Goal: Navigation & Orientation: Find specific page/section

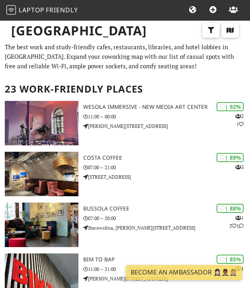
scroll to position [8, 0]
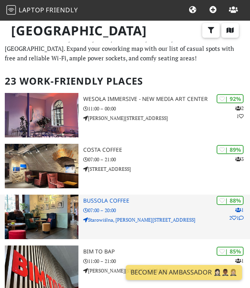
click at [107, 198] on h3 "Bussola Coffee" at bounding box center [166, 201] width 167 height 7
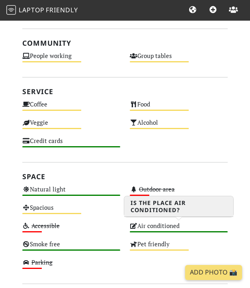
scroll to position [550, 0]
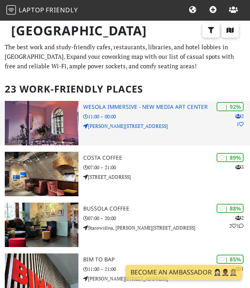
click at [40, 125] on img at bounding box center [42, 123] width 74 height 45
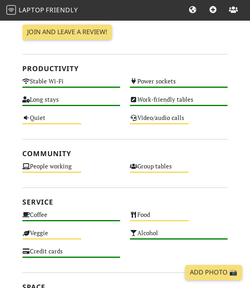
scroll to position [274, 0]
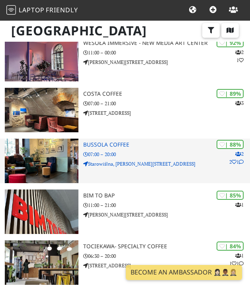
scroll to position [67, 0]
